Goal: Task Accomplishment & Management: Manage account settings

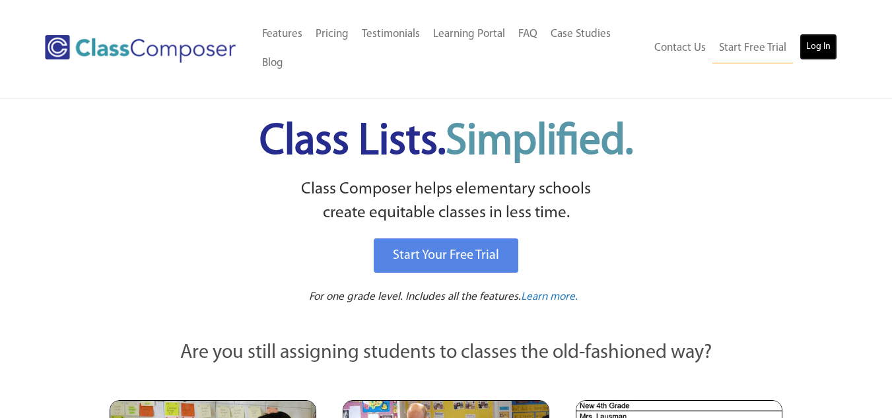
click at [816, 44] on link "Log In" at bounding box center [818, 47] width 38 height 26
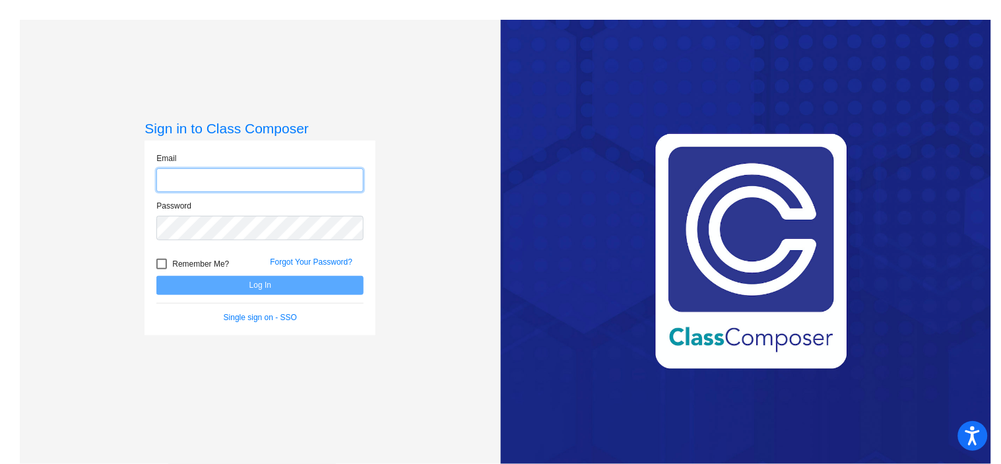
type input "[EMAIL_ADDRESS][DOMAIN_NAME]"
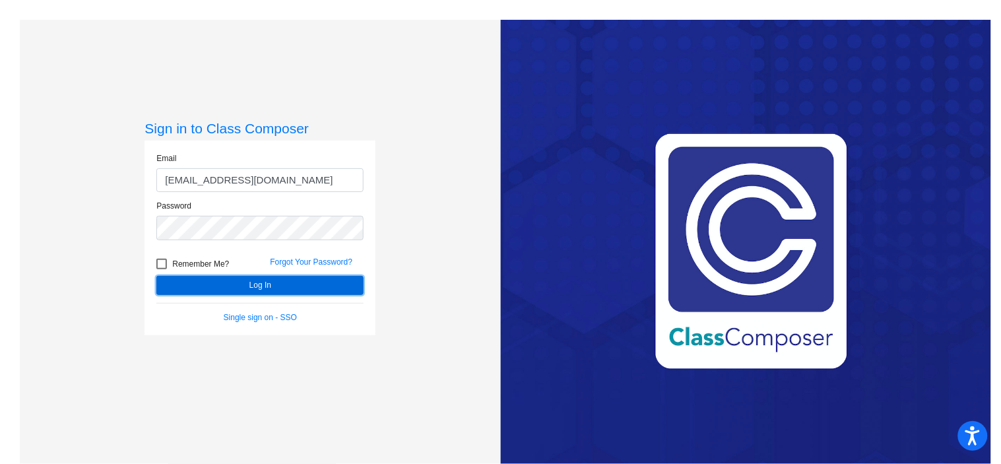
click at [227, 284] on button "Log In" at bounding box center [259, 285] width 207 height 19
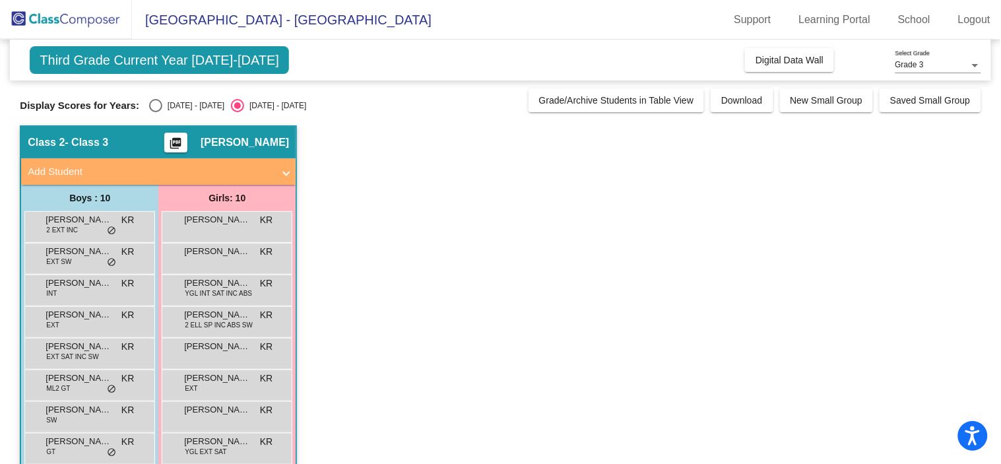
click at [155, 103] on div "Select an option" at bounding box center [155, 105] width 13 height 13
click at [155, 112] on input "[DATE] - [DATE]" at bounding box center [155, 112] width 1 height 1
radio input "true"
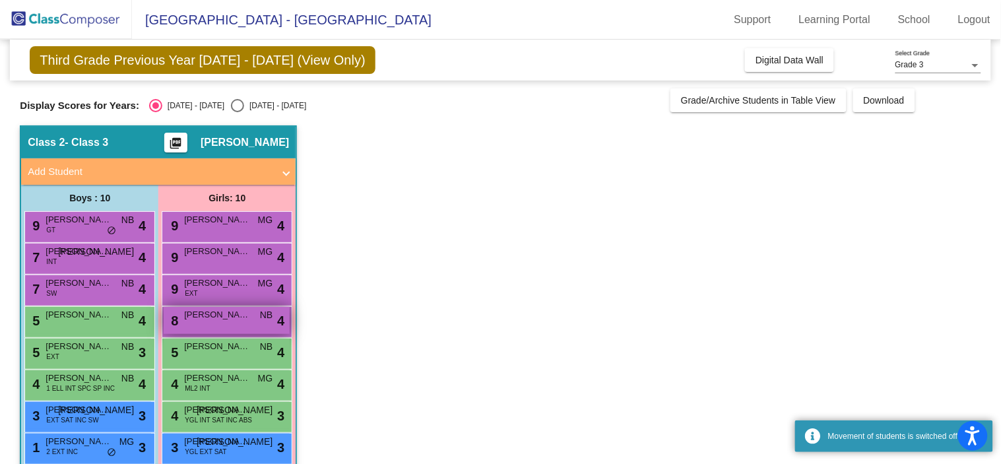
click at [222, 323] on div "8 [PERSON_NAME] NB lock do_not_disturb_alt 4" at bounding box center [227, 320] width 126 height 27
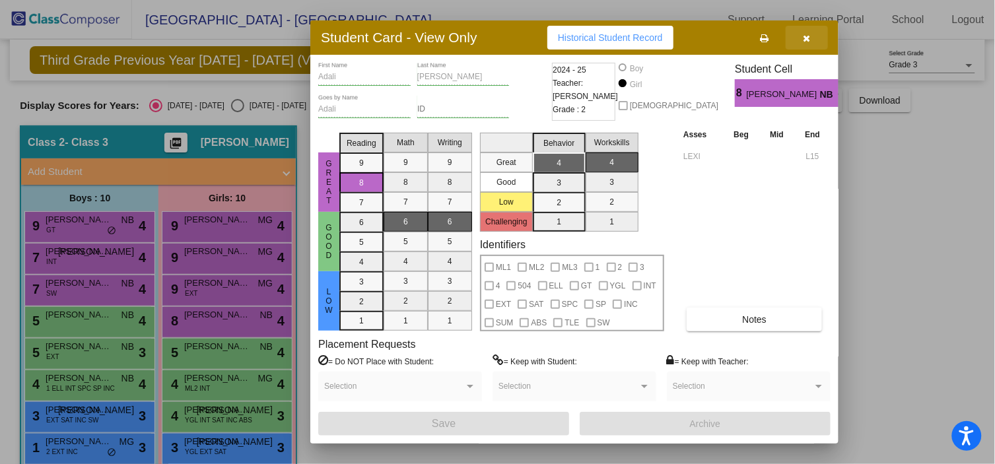
click at [804, 38] on icon "button" at bounding box center [806, 38] width 7 height 9
